Goal: Obtain resource: Obtain resource

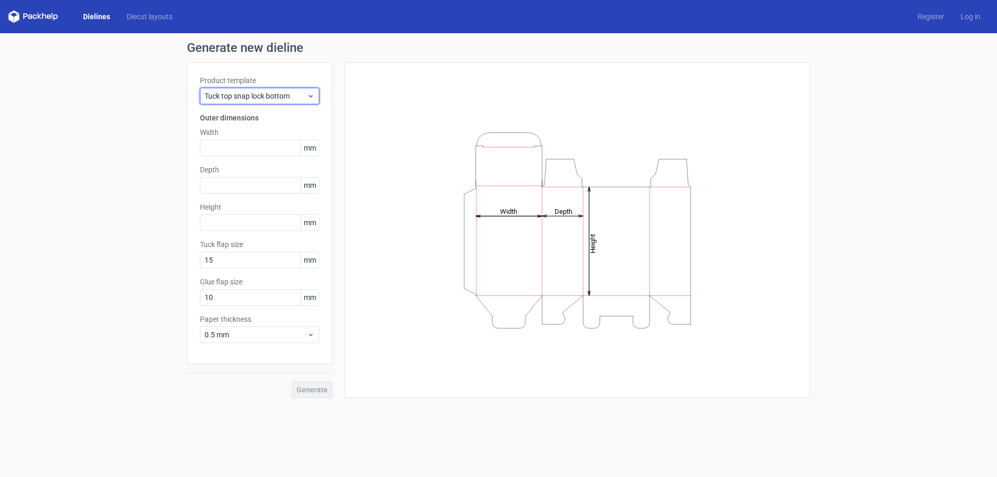
click at [289, 93] on span "Tuck top snap lock bottom" at bounding box center [256, 96] width 102 height 10
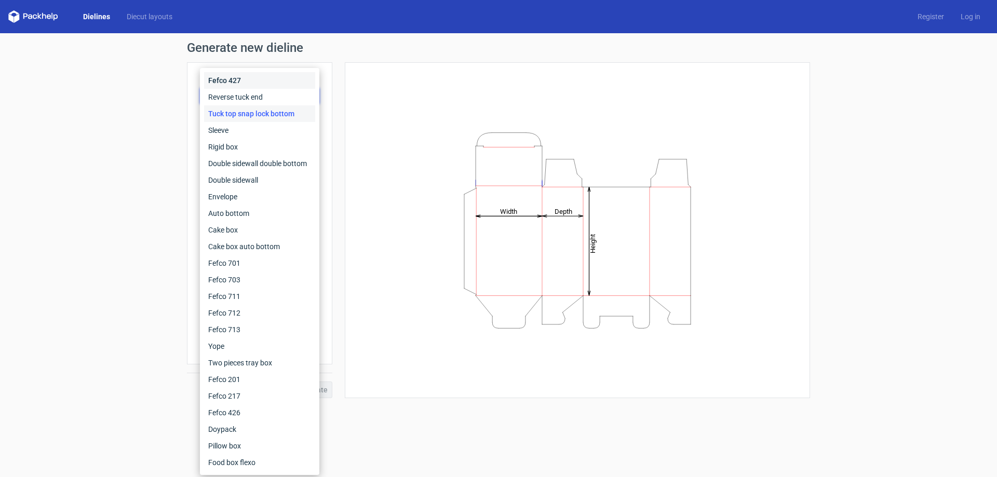
click at [287, 80] on div "Fefco 427" at bounding box center [259, 80] width 111 height 17
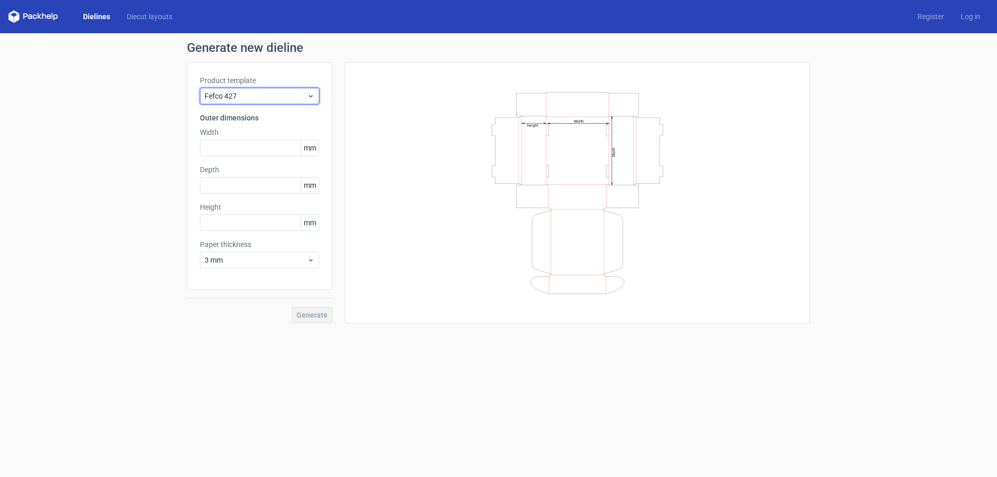
click at [288, 91] on span "Fefco 427" at bounding box center [256, 96] width 102 height 10
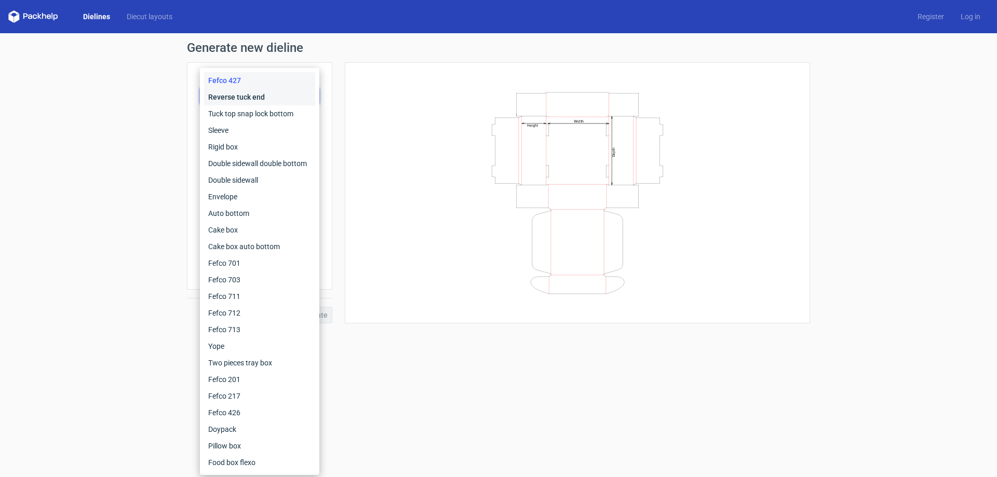
click at [288, 104] on div "Reverse tuck end" at bounding box center [259, 97] width 111 height 17
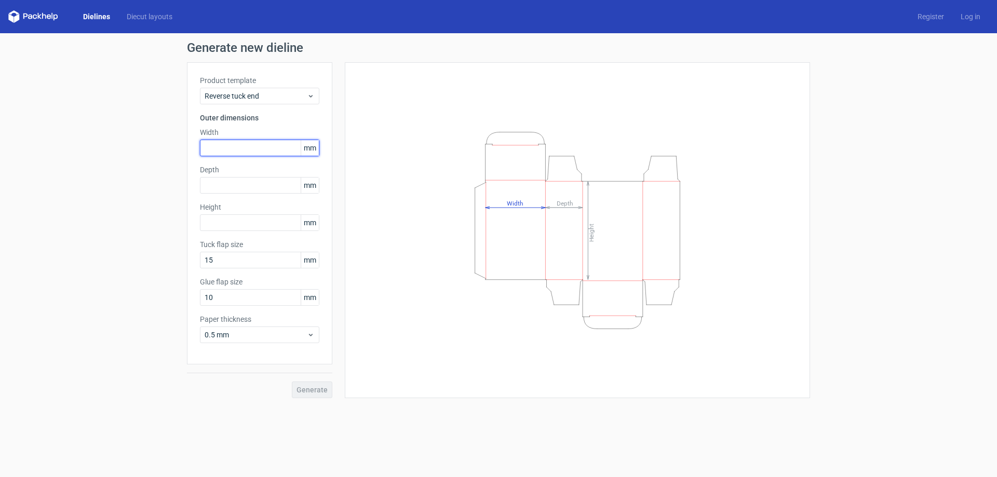
click at [232, 147] on input "text" at bounding box center [259, 148] width 119 height 17
click at [303, 88] on div "Reverse tuck end" at bounding box center [259, 96] width 119 height 17
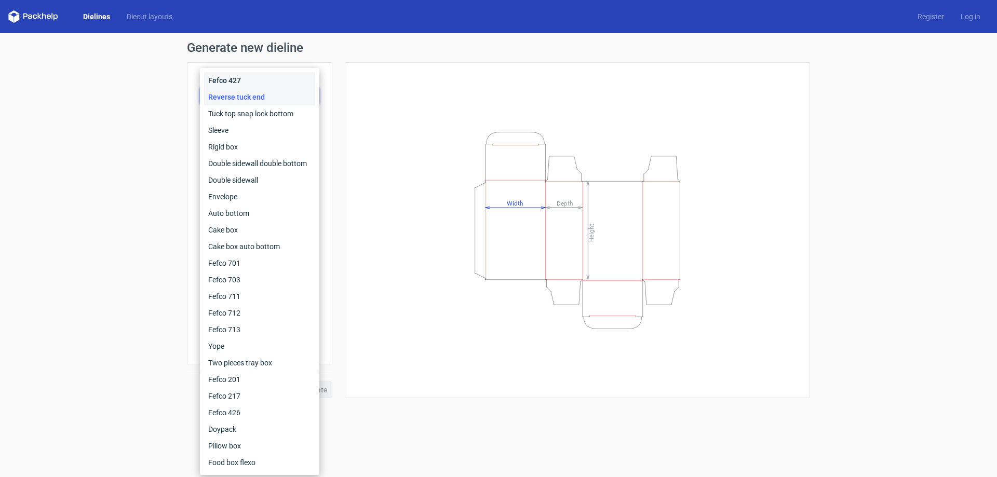
click at [280, 74] on div "Fefco 427" at bounding box center [259, 80] width 111 height 17
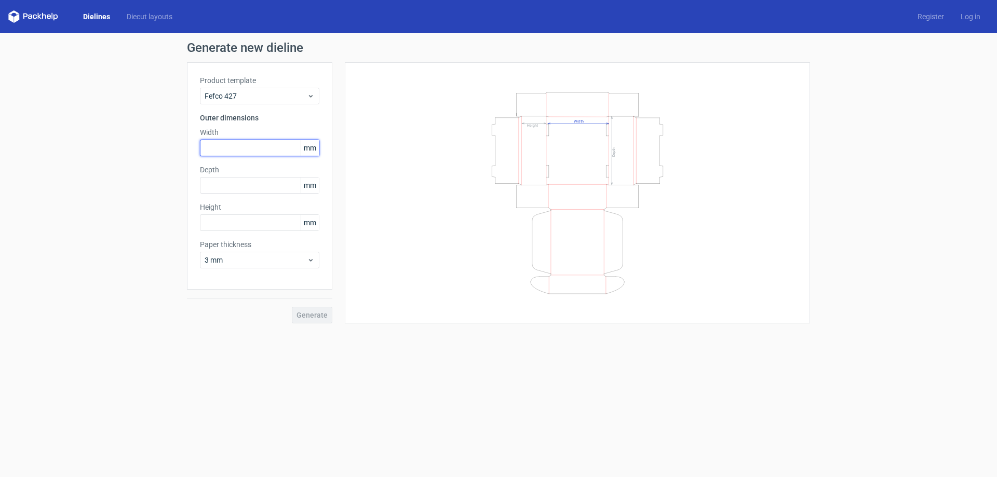
click at [245, 148] on input "text" at bounding box center [259, 148] width 119 height 17
